Goal: Task Accomplishment & Management: Manage account settings

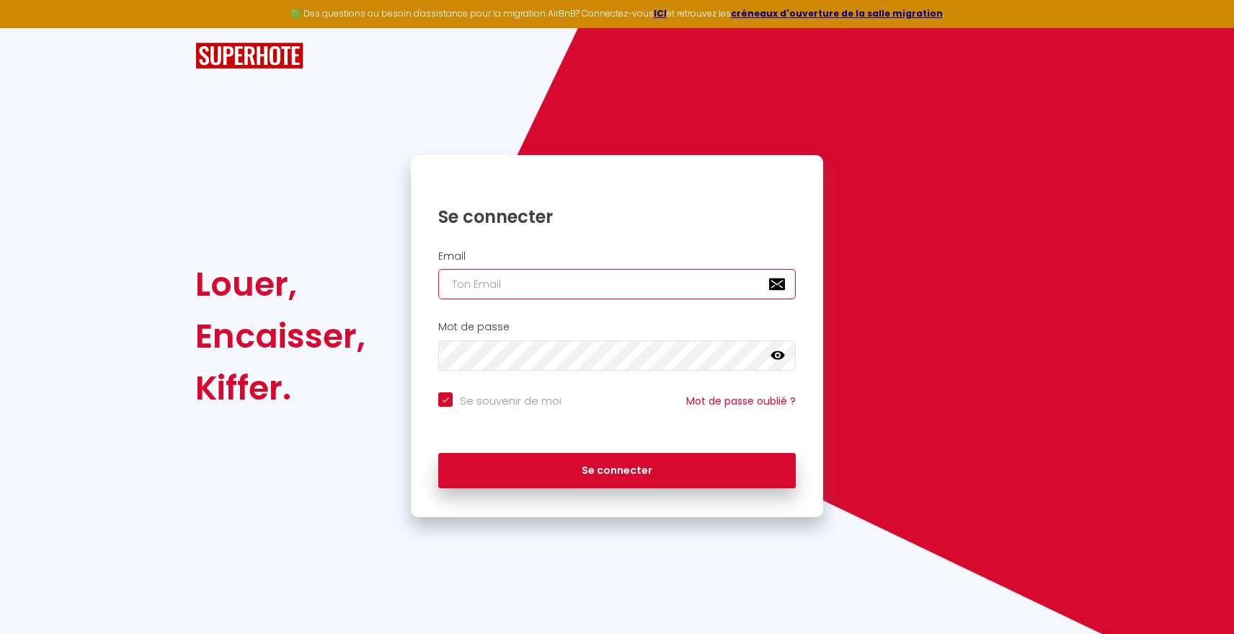
click at [534, 282] on input "email" at bounding box center [617, 284] width 358 height 30
type input "[EMAIL_ADDRESS][DOMAIN_NAME]"
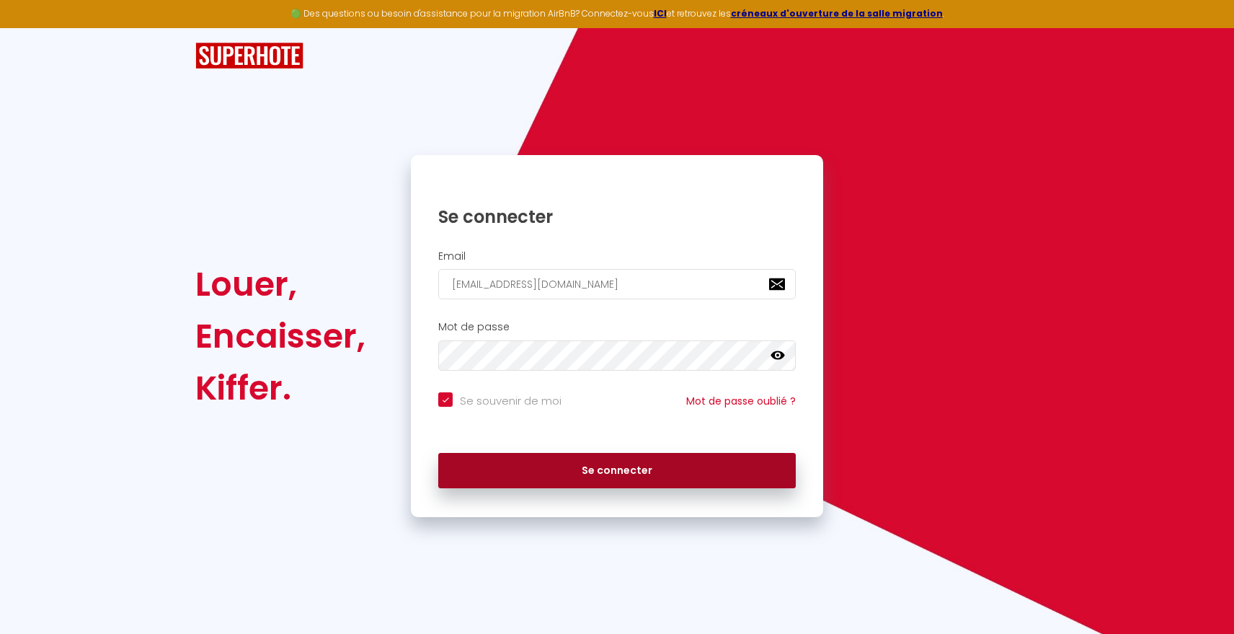
click at [601, 461] on button "Se connecter" at bounding box center [617, 471] width 358 height 36
checkbox input "true"
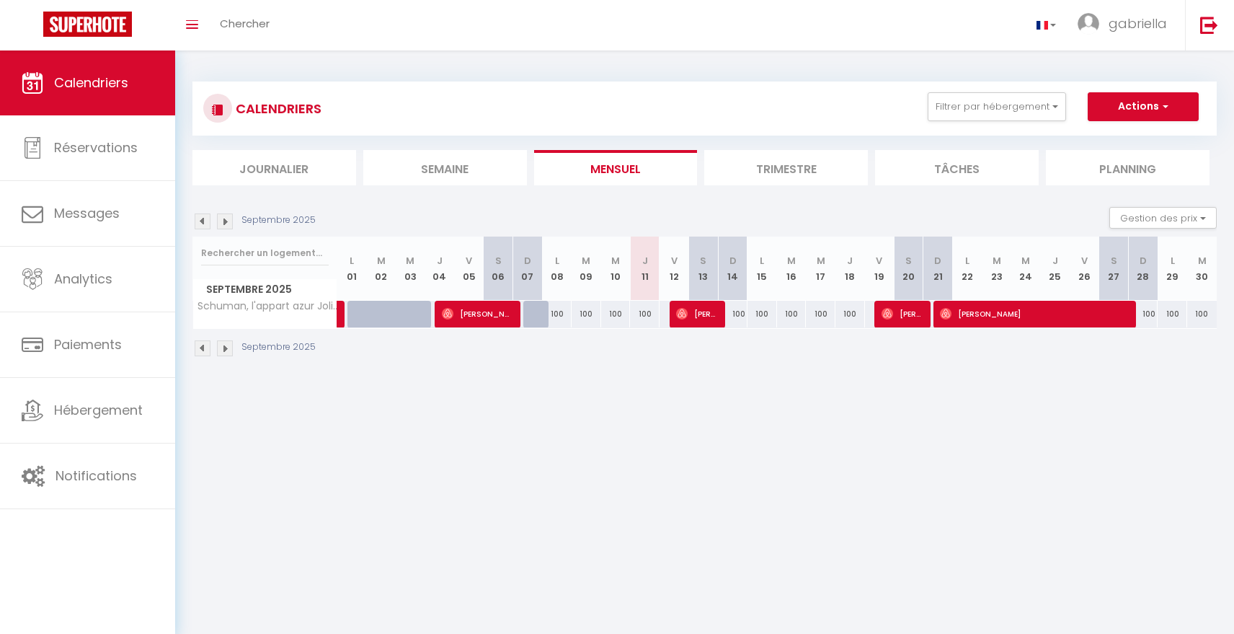
click at [1143, 314] on div "100" at bounding box center [1144, 314] width 30 height 27
click at [1149, 313] on div "100" at bounding box center [1144, 314] width 30 height 27
click at [1146, 318] on div "100" at bounding box center [1144, 314] width 30 height 27
click at [1146, 283] on th "D 28" at bounding box center [1144, 269] width 30 height 64
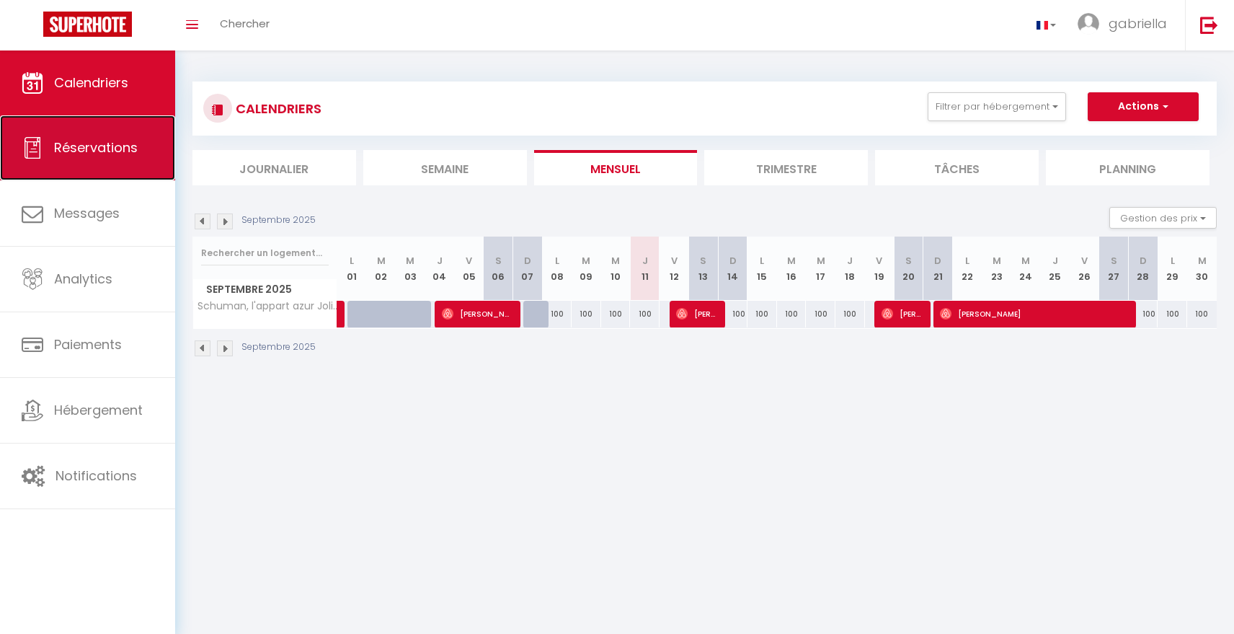
click at [100, 162] on link "Réservations" at bounding box center [87, 147] width 175 height 65
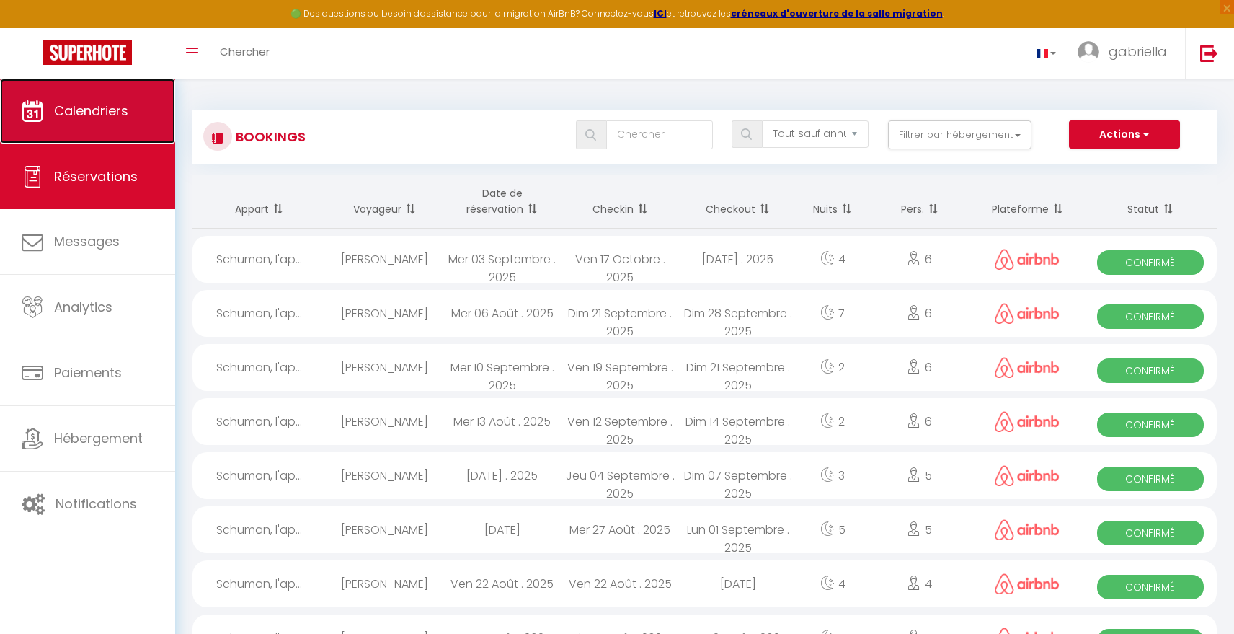
click at [93, 127] on link "Calendriers" at bounding box center [87, 111] width 175 height 65
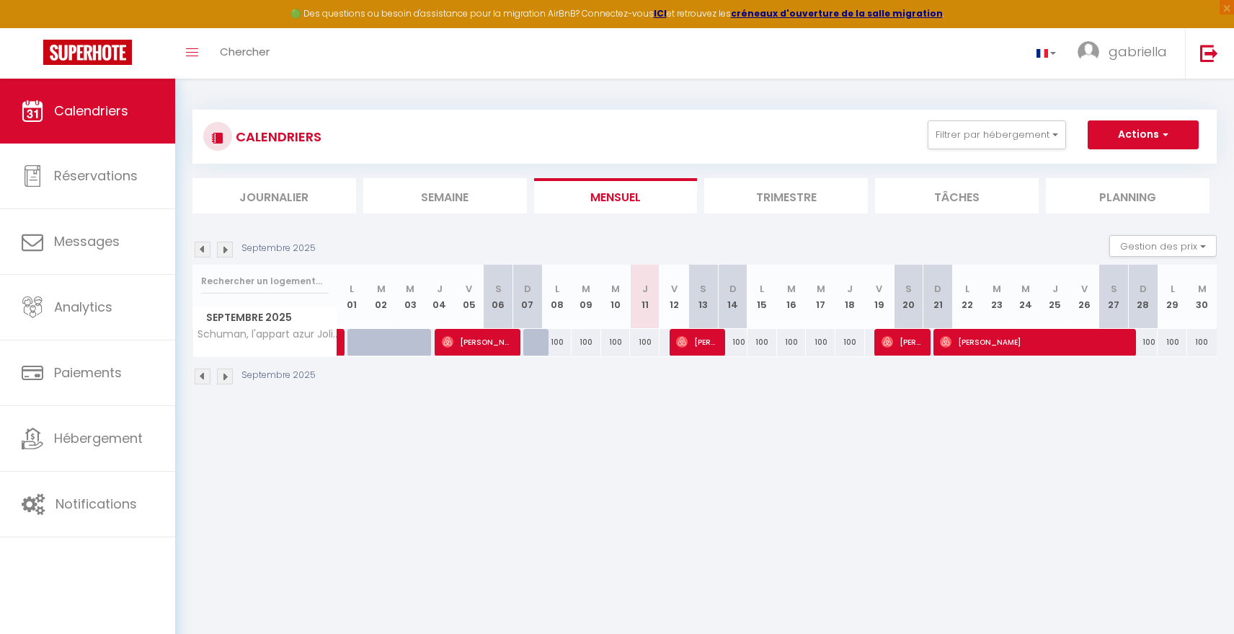
click at [1144, 345] on div "100" at bounding box center [1144, 342] width 30 height 27
click at [1149, 344] on div "100" at bounding box center [1144, 342] width 30 height 27
click at [1145, 314] on th "D 28" at bounding box center [1144, 297] width 30 height 64
click at [1171, 342] on div "100" at bounding box center [1173, 342] width 30 height 27
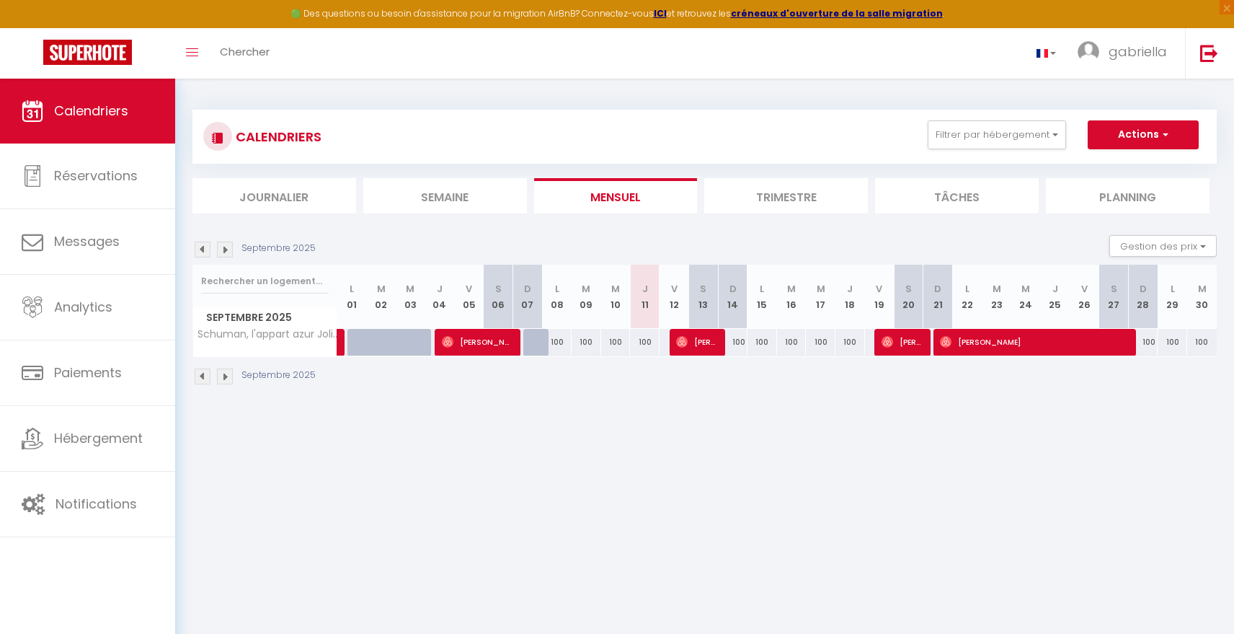
click at [1173, 342] on div "100" at bounding box center [1173, 342] width 30 height 27
click at [785, 195] on li "Trimestre" at bounding box center [786, 195] width 164 height 35
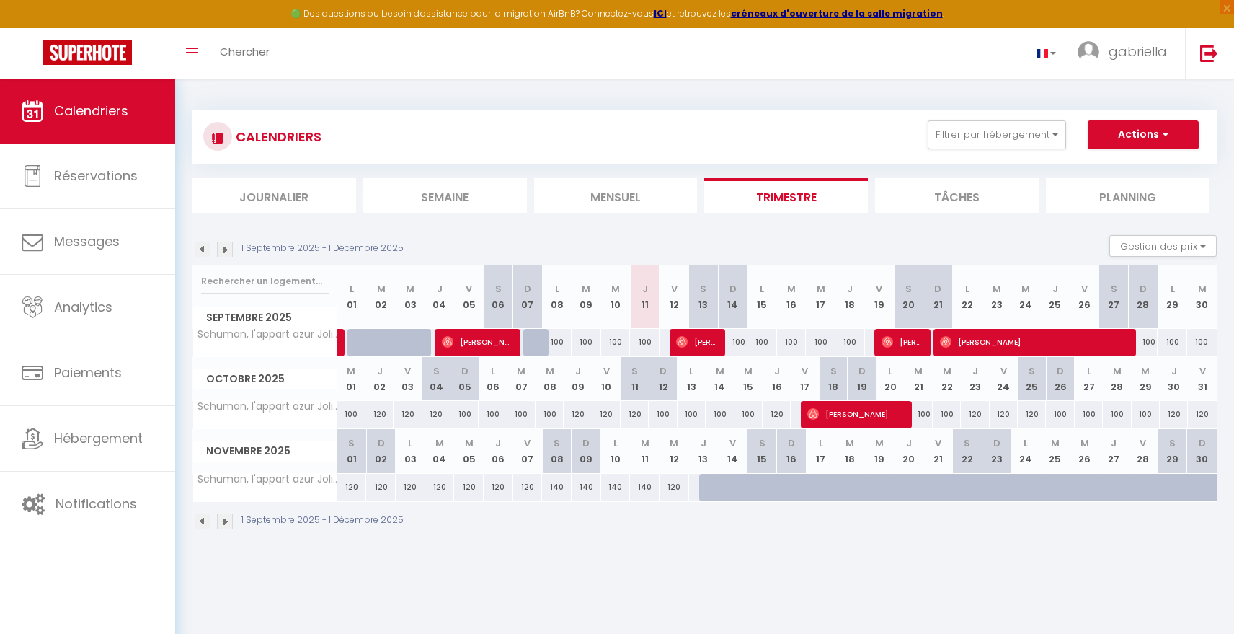
click at [1149, 338] on div "100" at bounding box center [1144, 342] width 30 height 27
click at [1146, 315] on th "D 28" at bounding box center [1144, 297] width 30 height 64
click at [1152, 343] on div "100" at bounding box center [1144, 342] width 30 height 27
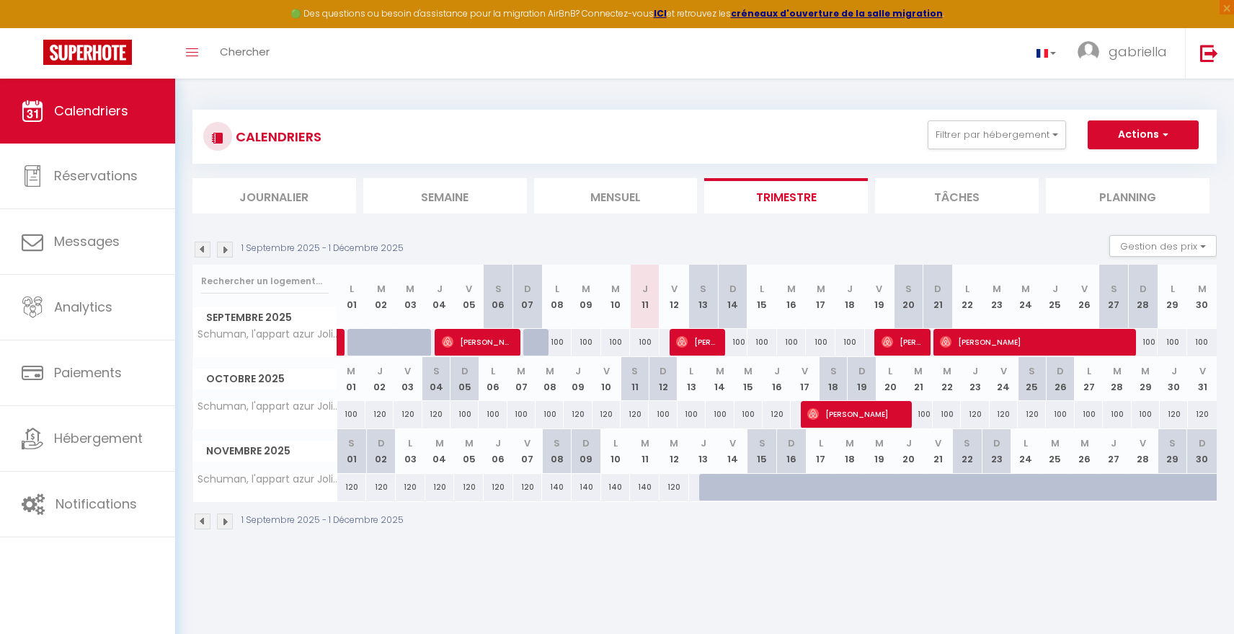
click at [1180, 332] on div "100" at bounding box center [1173, 342] width 30 height 27
click at [1168, 309] on th "L 29" at bounding box center [1173, 297] width 30 height 64
click at [1042, 418] on div "120" at bounding box center [1032, 414] width 28 height 27
click at [1028, 418] on div "120" at bounding box center [1032, 414] width 28 height 27
click at [1148, 349] on div "100" at bounding box center [1144, 342] width 30 height 27
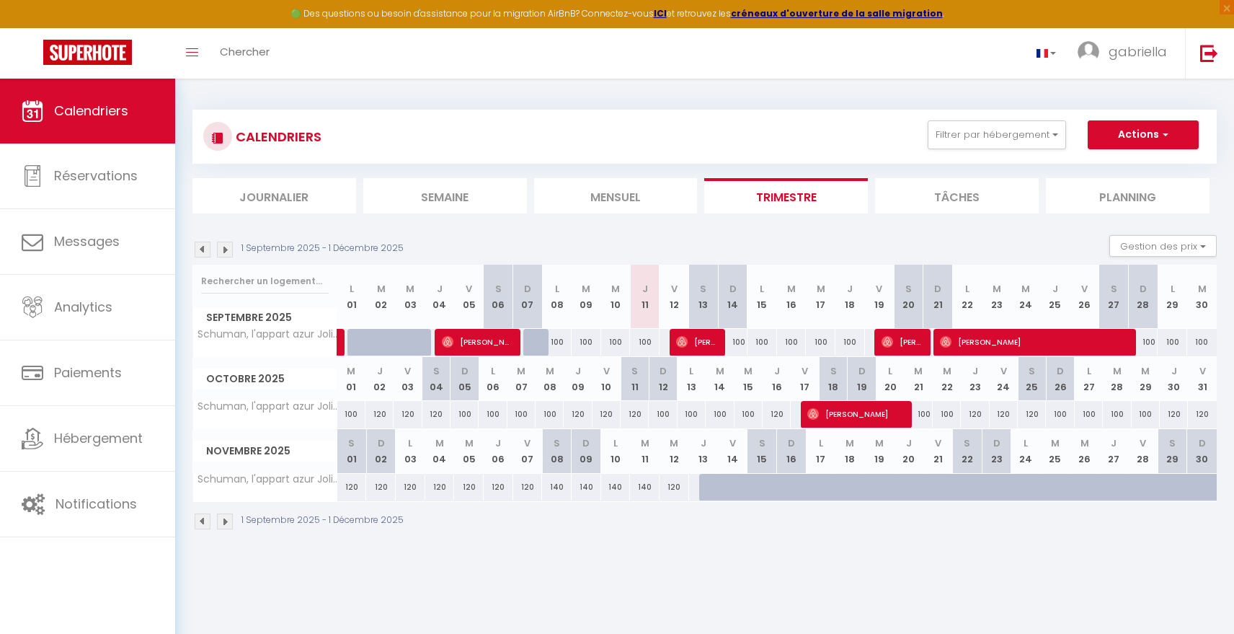
click at [1148, 341] on div "100" at bounding box center [1144, 342] width 30 height 27
click at [1147, 342] on div "100" at bounding box center [1144, 342] width 30 height 27
click at [1110, 344] on span "[PERSON_NAME]" at bounding box center [1033, 341] width 187 height 27
select select "OK"
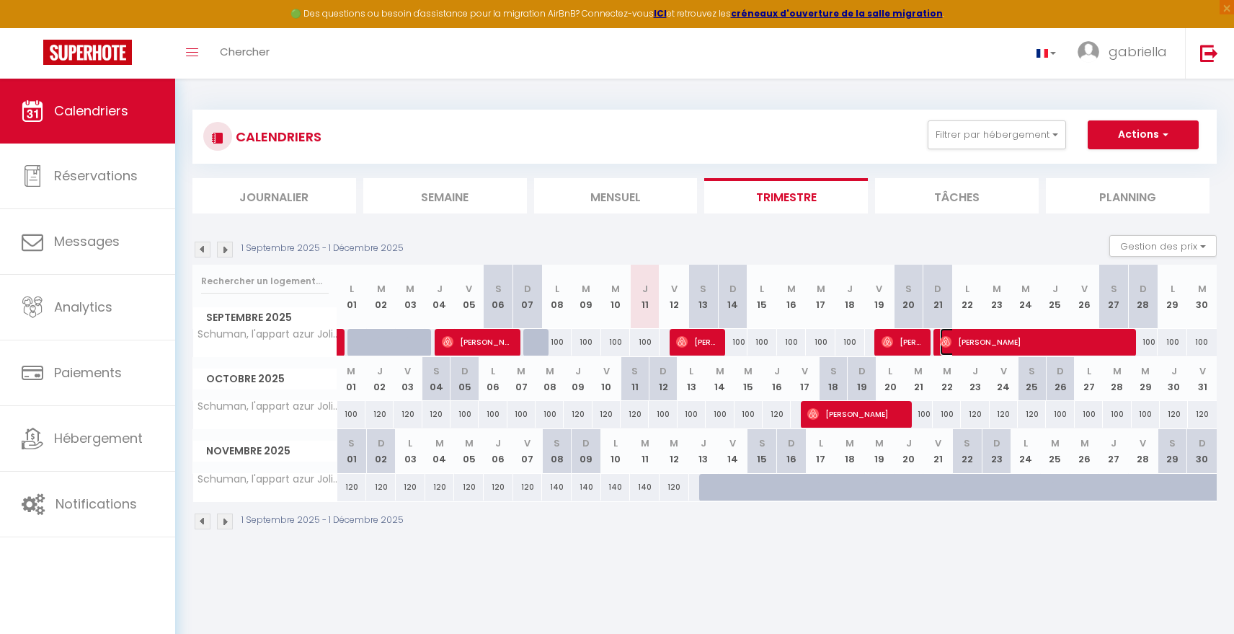
select select "0"
select select "1"
select select
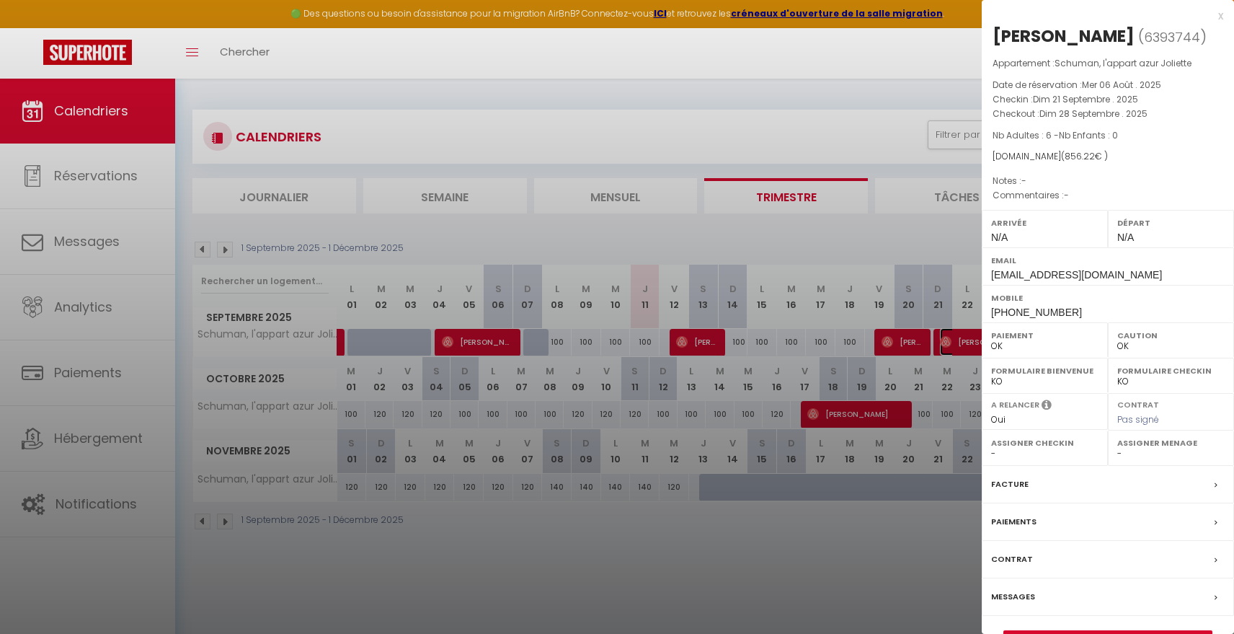
select select "15713"
click at [913, 235] on div at bounding box center [617, 317] width 1234 height 634
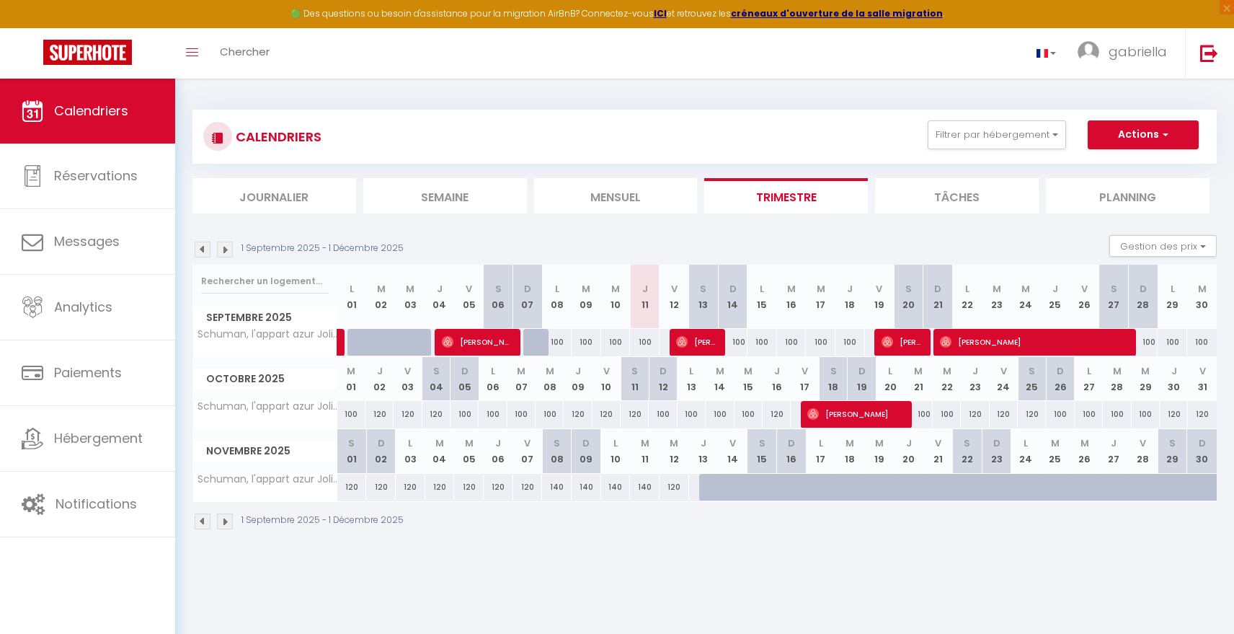
click at [1149, 345] on div "100" at bounding box center [1144, 342] width 30 height 27
click at [560, 350] on div "100" at bounding box center [557, 342] width 30 height 27
click at [551, 411] on div "100" at bounding box center [550, 414] width 28 height 27
click at [526, 489] on div "120" at bounding box center [528, 487] width 30 height 27
click at [526, 490] on div "120" at bounding box center [528, 487] width 30 height 27
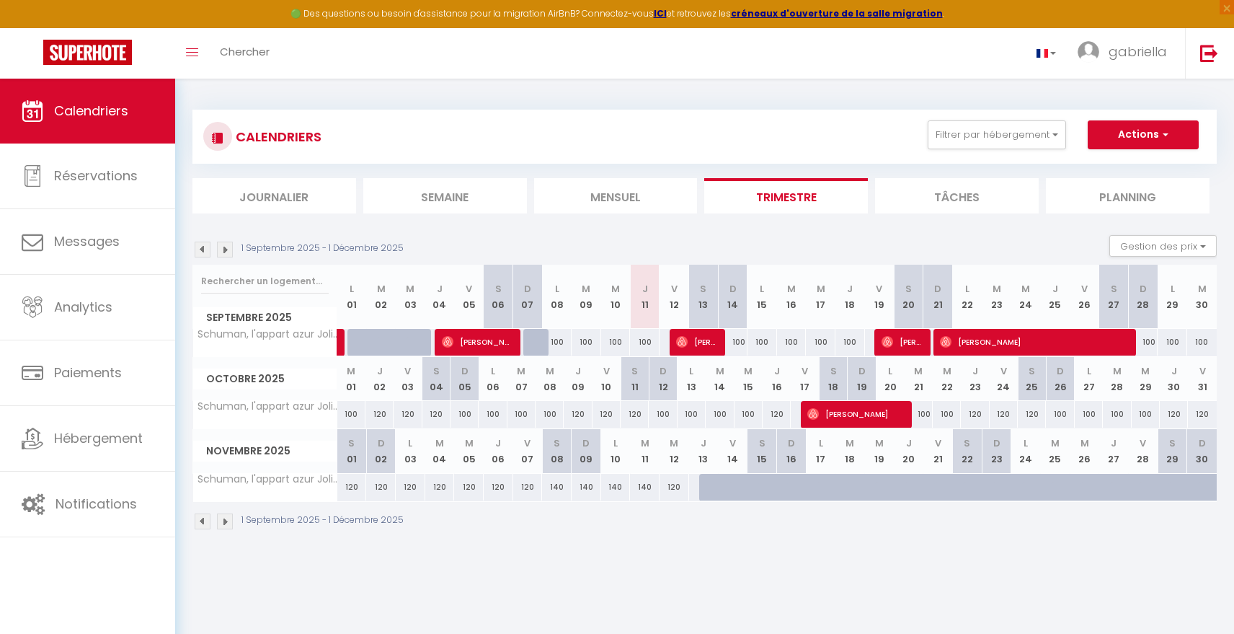
click at [1149, 350] on div "100" at bounding box center [1144, 342] width 30 height 27
click at [667, 17] on strong "ICI" at bounding box center [660, 13] width 13 height 12
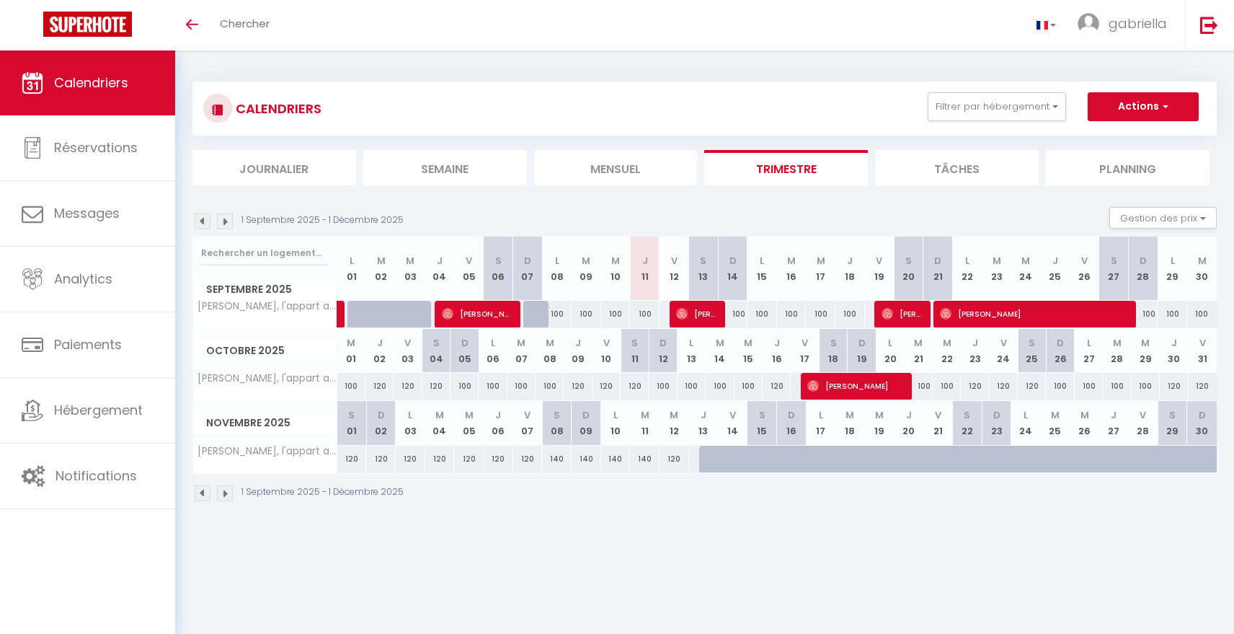
select select
click at [1150, 316] on div "100" at bounding box center [1144, 314] width 30 height 27
type input "100"
select select "1"
type input "Dim 28 Septembre 2025"
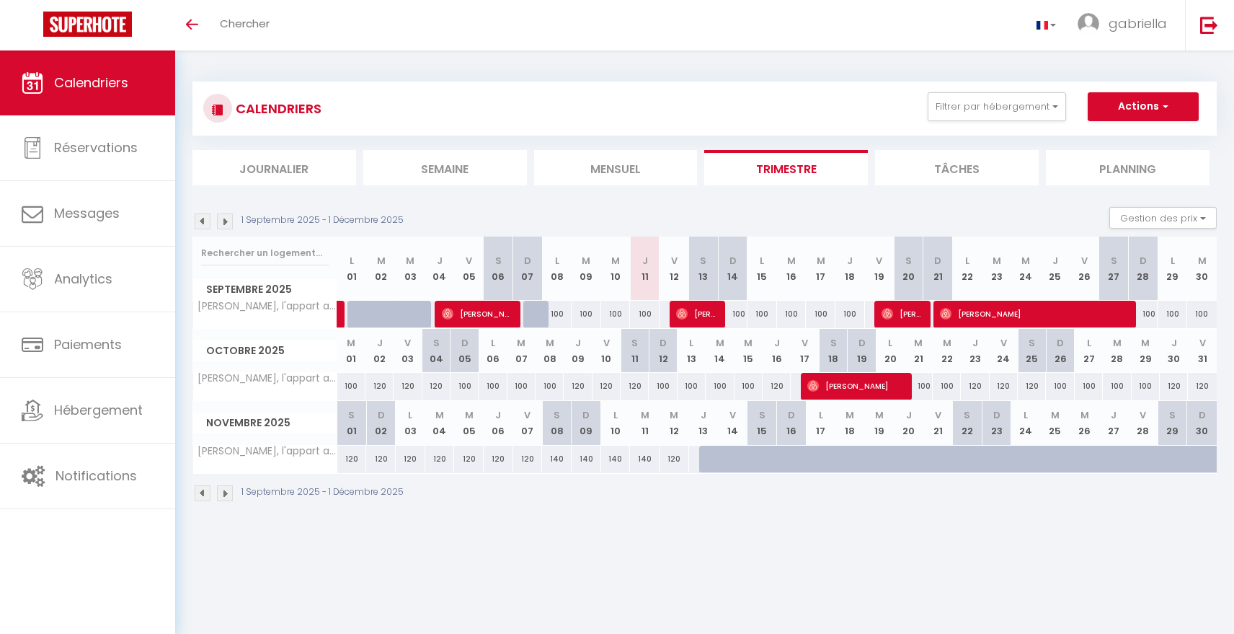
type input "Lun 29 Septembre 2025"
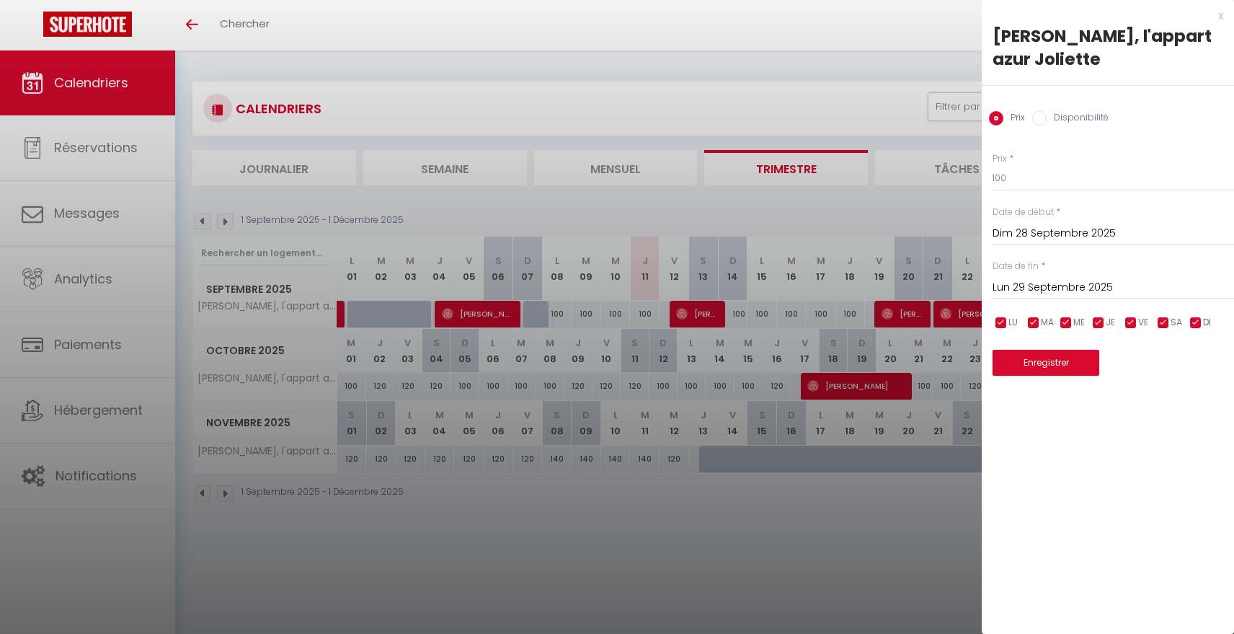
click at [1040, 118] on input "Disponibilité" at bounding box center [1040, 118] width 14 height 14
radio input "true"
radio input "false"
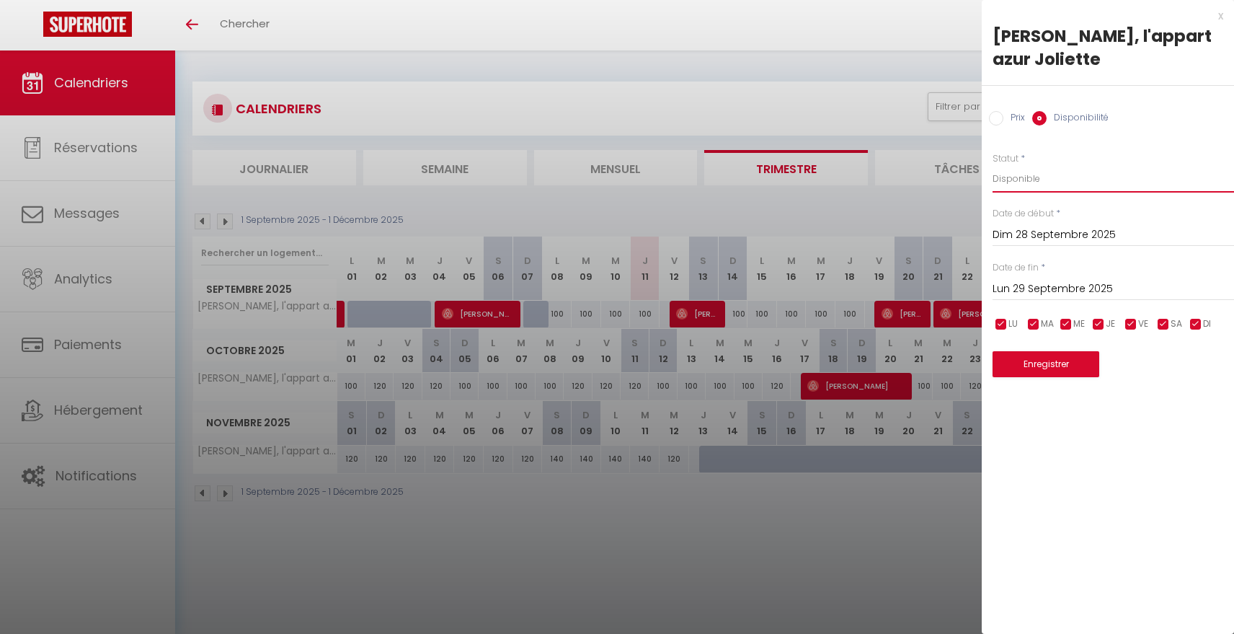
click at [1030, 173] on select "Disponible Indisponible" at bounding box center [1114, 178] width 242 height 27
select select "0"
click at [993, 165] on select "Disponible Indisponible" at bounding box center [1114, 178] width 242 height 27
click at [1062, 286] on input "Lun 29 Septembre 2025" at bounding box center [1114, 289] width 242 height 19
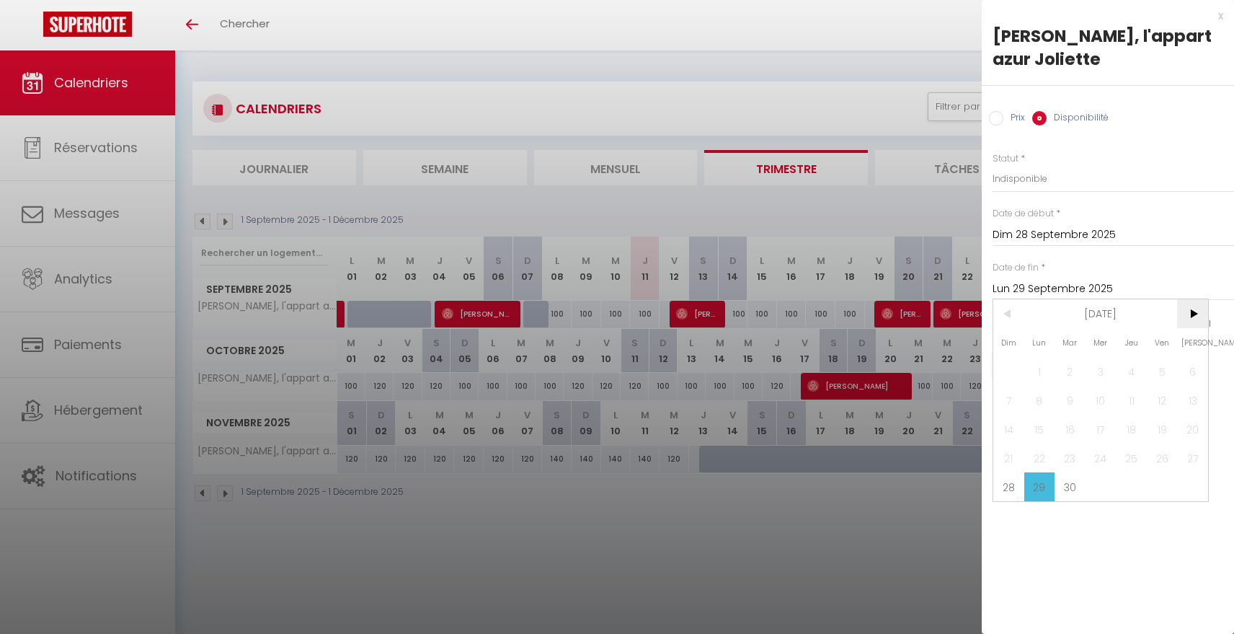
click at [1189, 316] on span ">" at bounding box center [1192, 313] width 31 height 29
click at [1097, 367] on span "1" at bounding box center [1101, 371] width 31 height 29
type input "Mer 01 Octobre 2025"
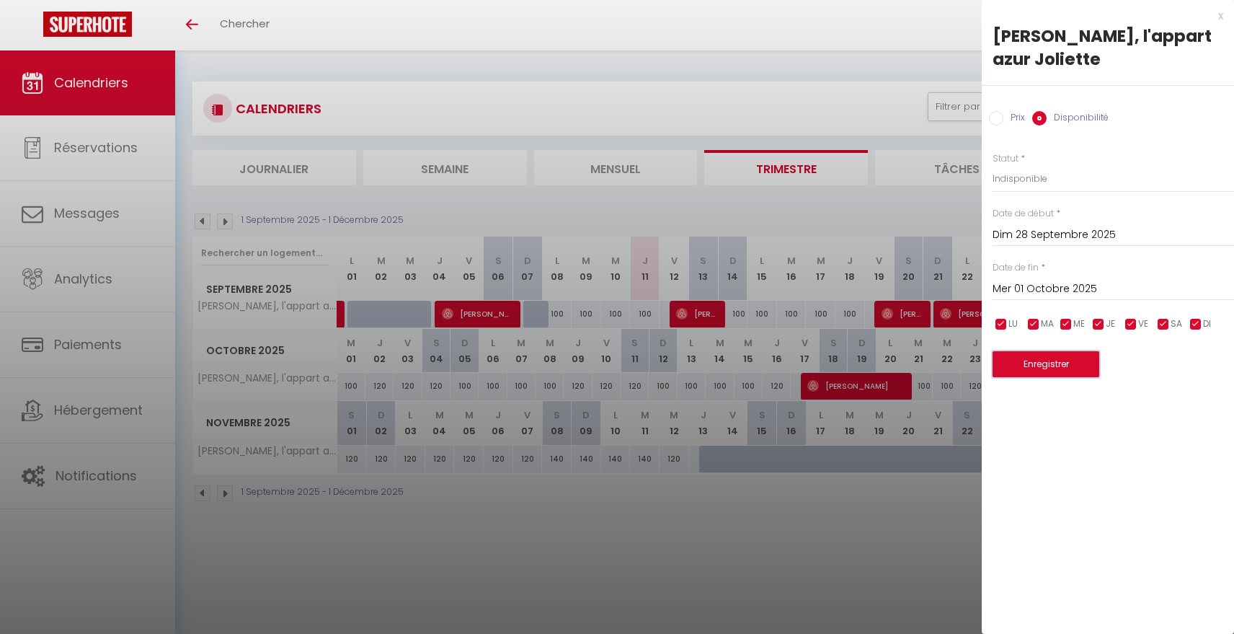
click at [1033, 364] on button "Enregistrer" at bounding box center [1046, 364] width 107 height 26
